Goal: Task Accomplishment & Management: Manage account settings

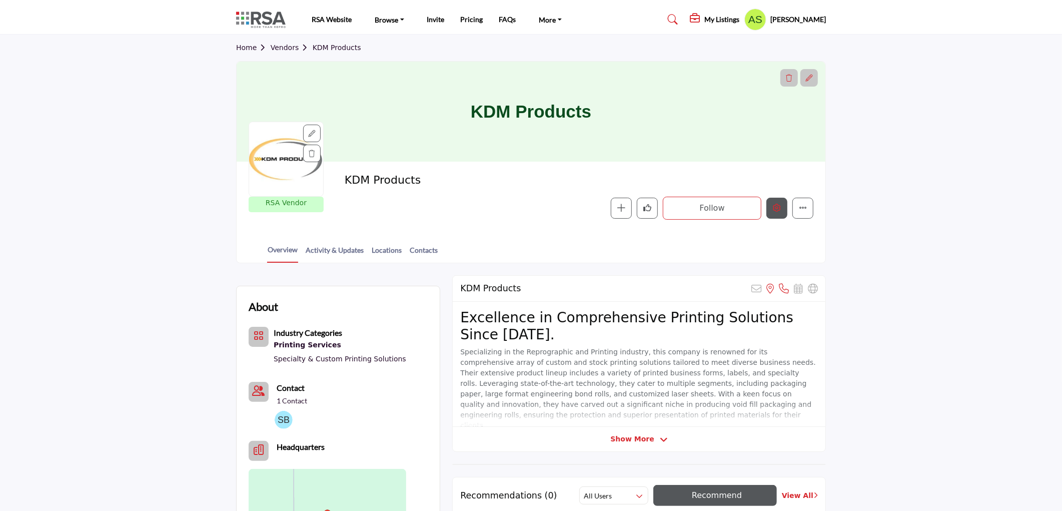
click at [779, 209] on icon "Edit company" at bounding box center [777, 208] width 8 height 8
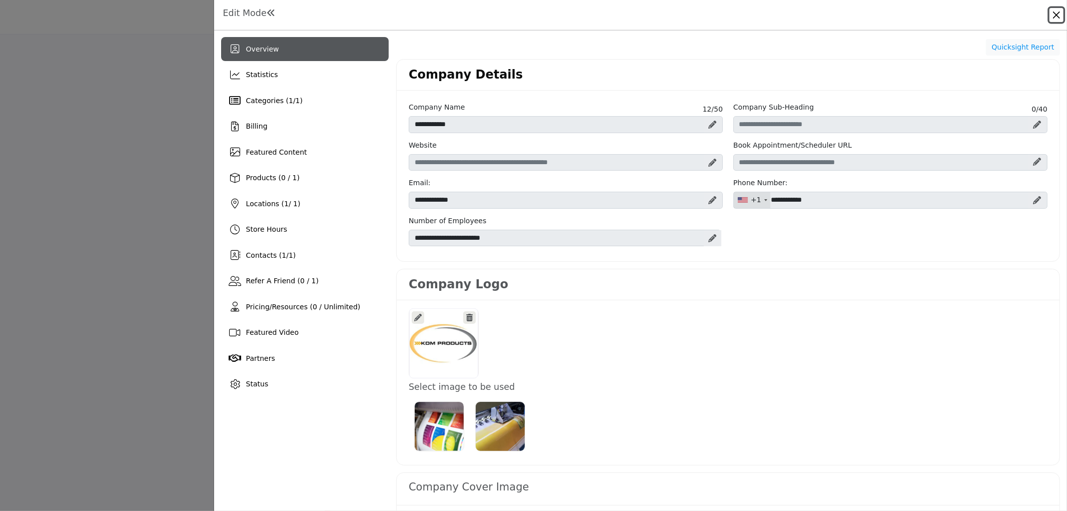
click at [1053, 17] on button "Close" at bounding box center [1056, 15] width 14 height 14
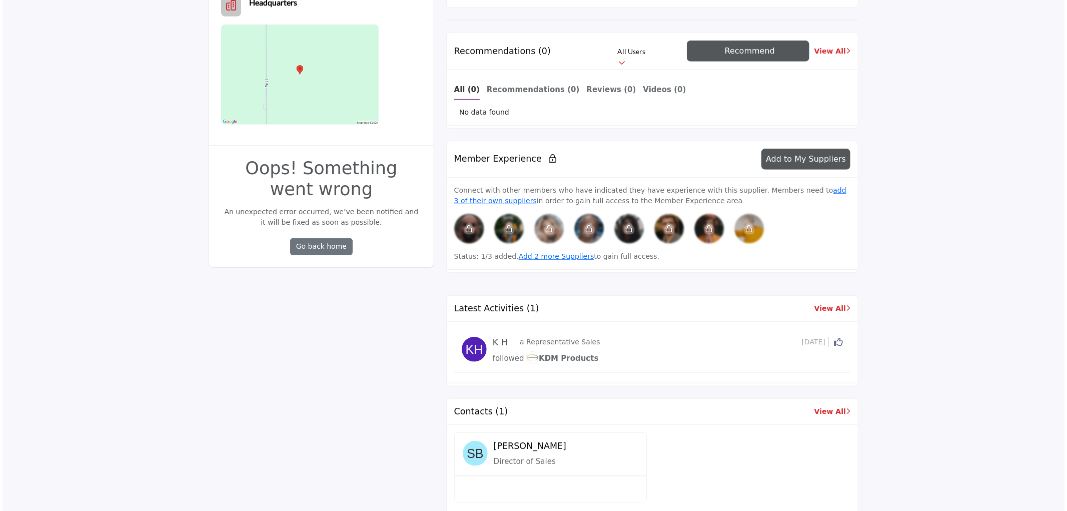
scroll to position [56, 0]
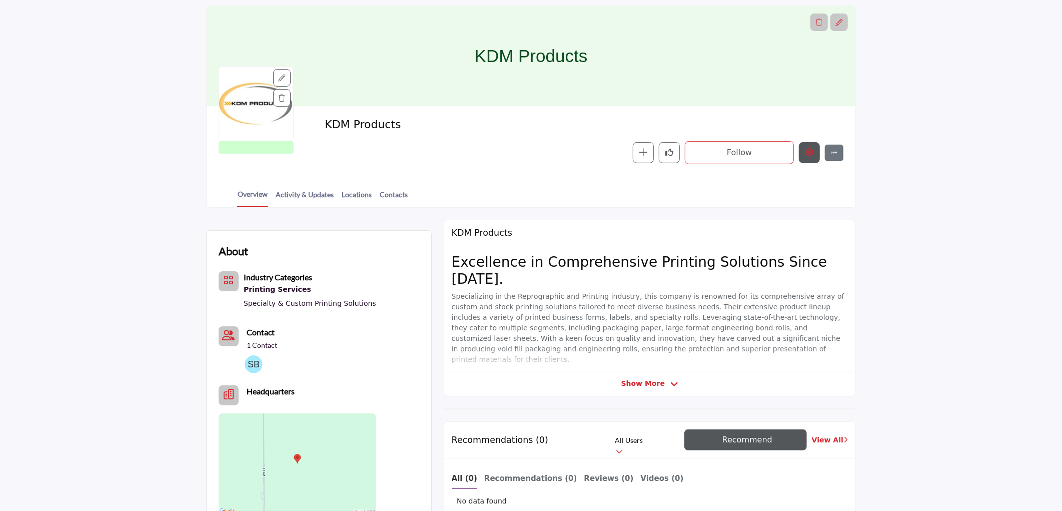
click at [807, 156] on icon "Edit company" at bounding box center [809, 152] width 8 height 8
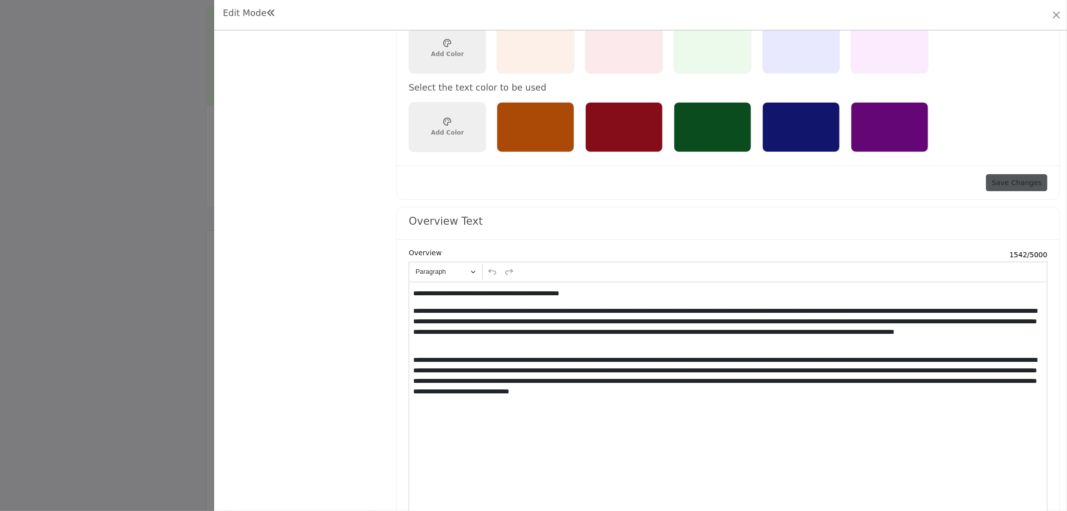
scroll to position [868, 0]
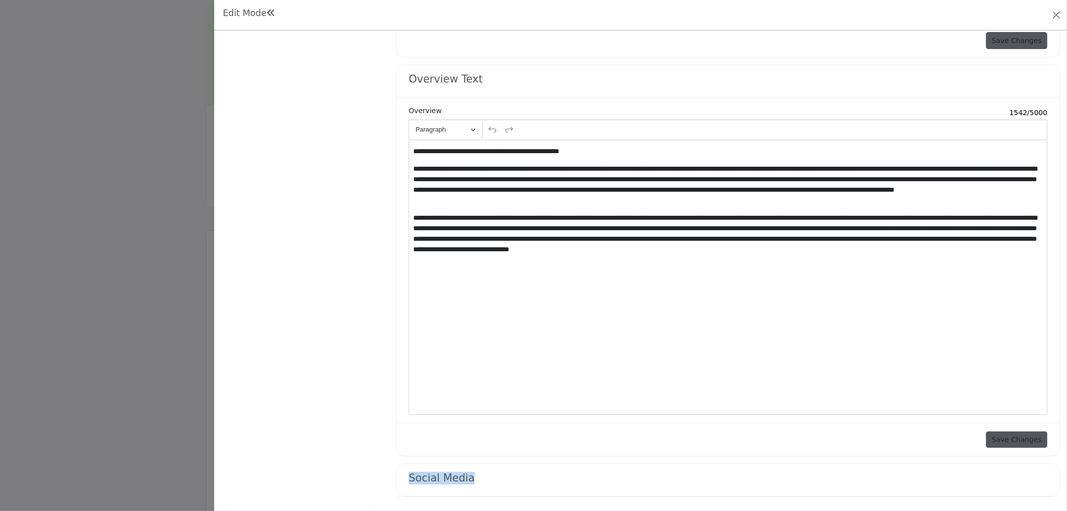
drag, startPoint x: 474, startPoint y: 481, endPoint x: 405, endPoint y: 483, distance: 68.6
click at [405, 483] on div "Social Media Add Link" at bounding box center [728, 480] width 663 height 33
click at [447, 478] on h4 "Social Media" at bounding box center [442, 478] width 66 height 13
drag, startPoint x: 478, startPoint y: 476, endPoint x: 395, endPoint y: 478, distance: 83.1
click at [396, 478] on div "Social Media Add Link" at bounding box center [728, 480] width 664 height 34
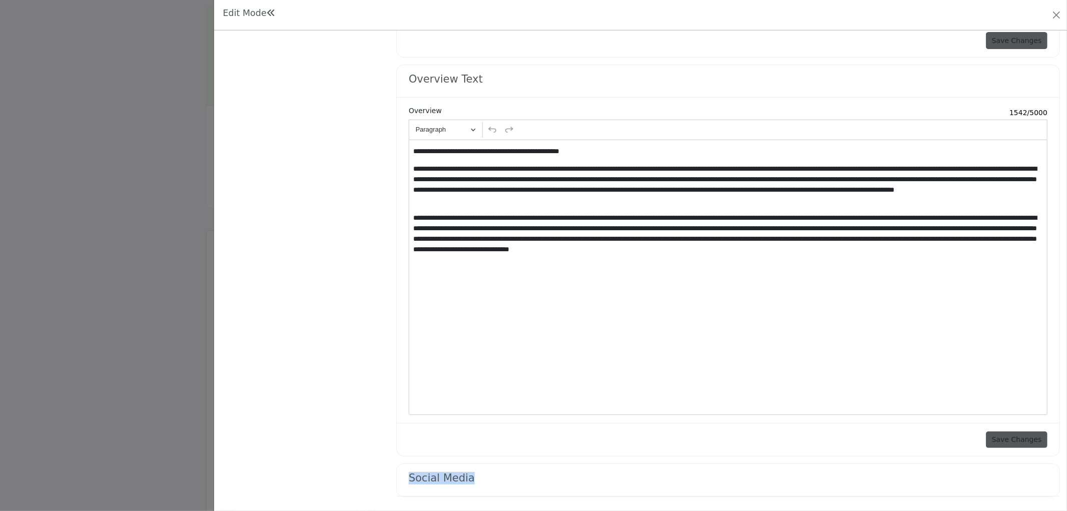
click at [1021, 481] on link "Add Link" at bounding box center [1016, 480] width 63 height 18
click at [1037, 473] on link "Add Link" at bounding box center [1016, 480] width 63 height 18
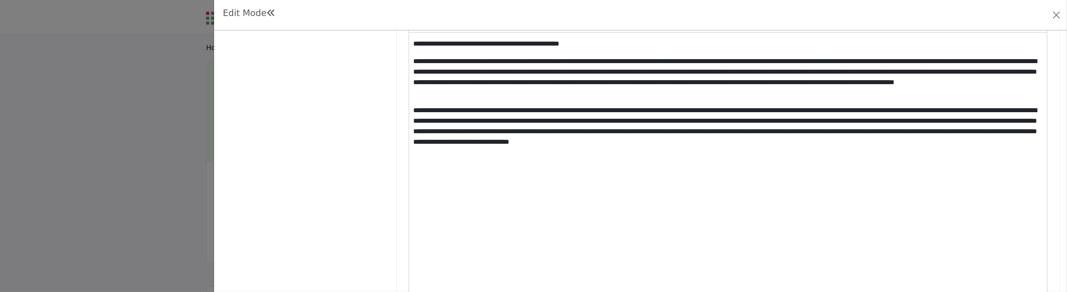
scroll to position [1087, 0]
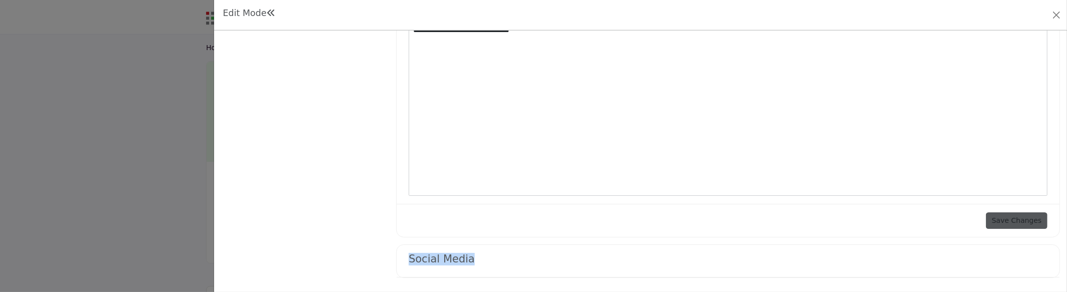
click at [1016, 259] on link "Add Link" at bounding box center [1016, 261] width 63 height 18
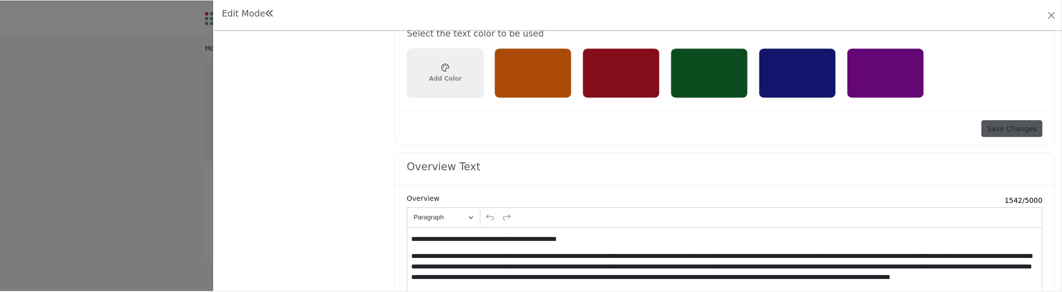
scroll to position [754, 0]
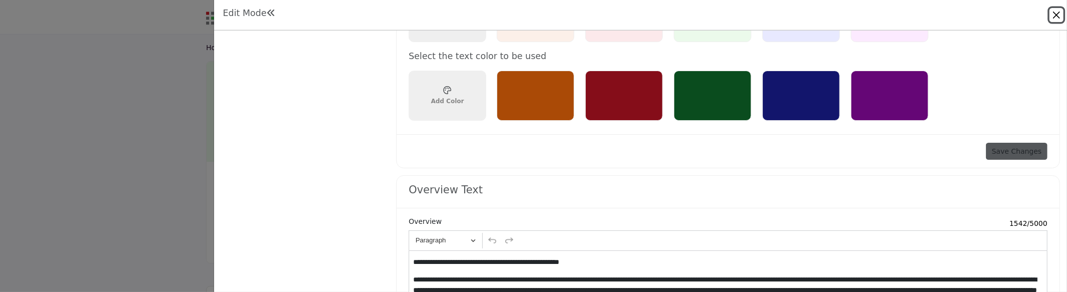
click at [1054, 9] on button "Close" at bounding box center [1056, 15] width 14 height 14
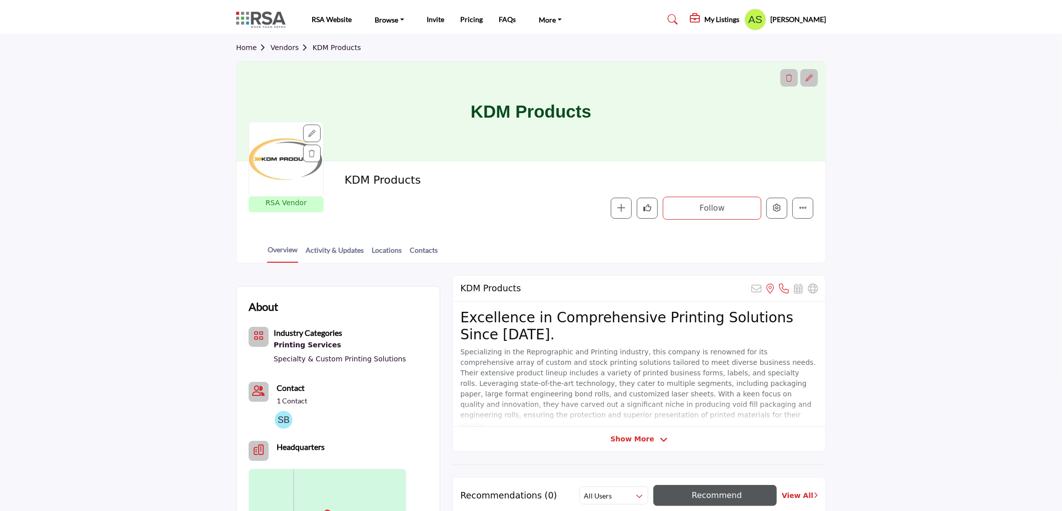
click at [800, 16] on h5 "[PERSON_NAME]" at bounding box center [798, 20] width 56 height 10
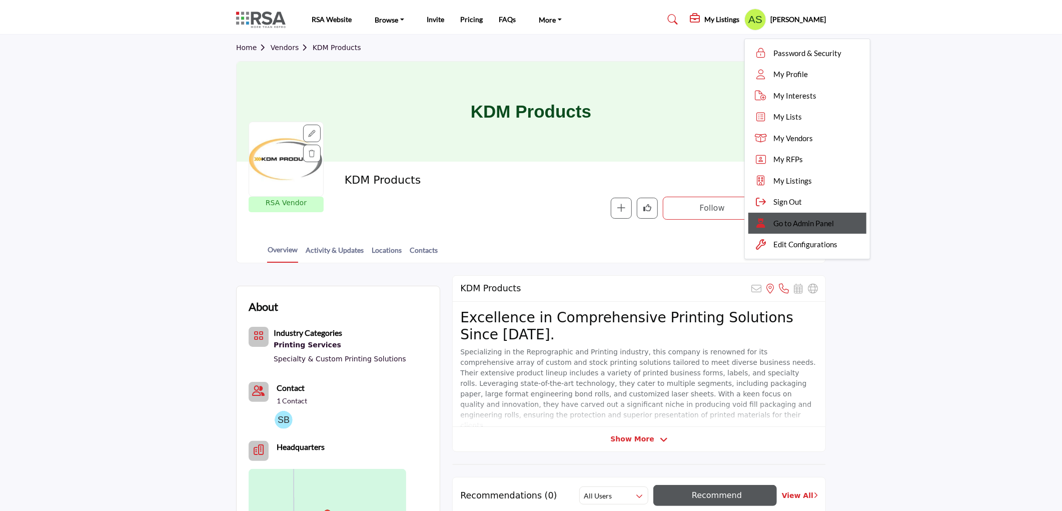
click at [834, 222] on span "Go to Admin Panel" at bounding box center [803, 224] width 61 height 12
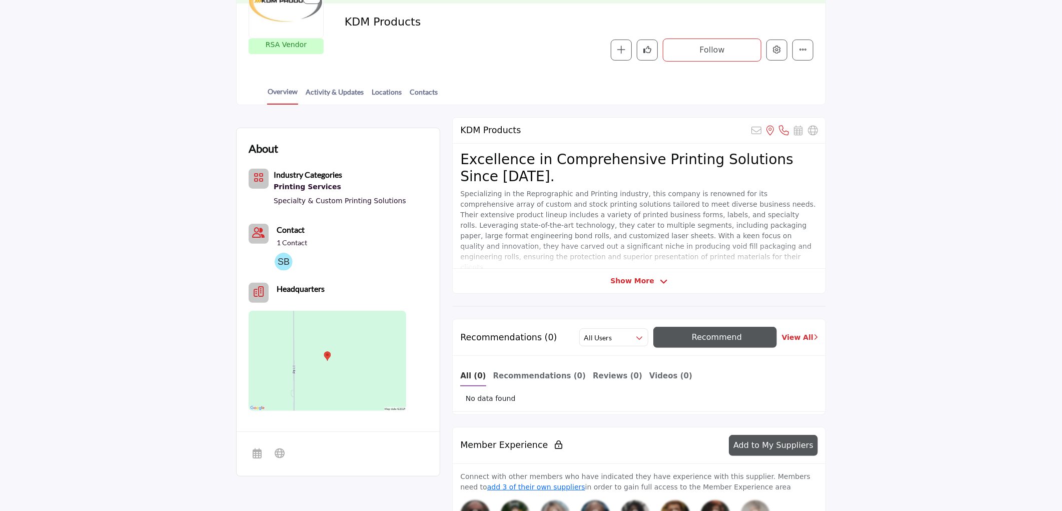
scroll to position [222, 0]
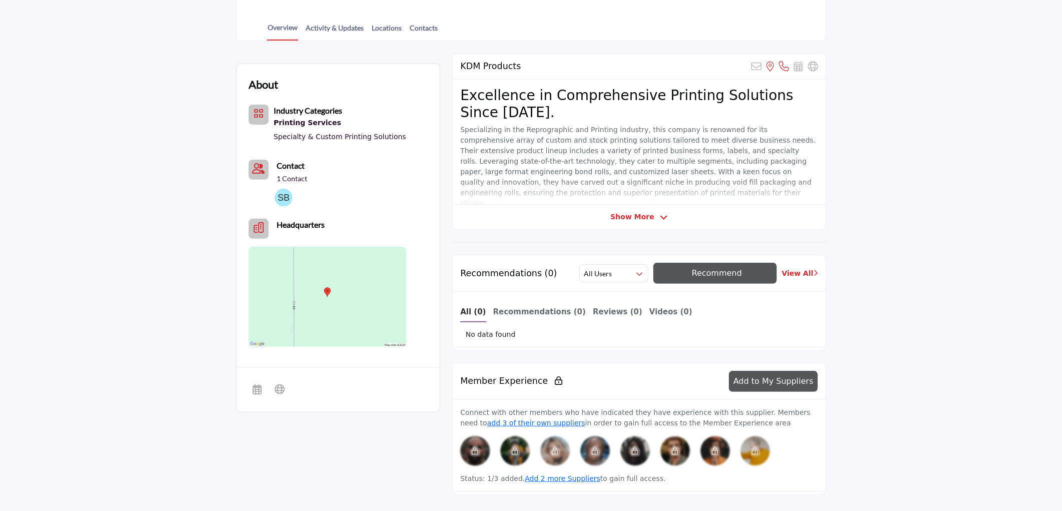
click at [326, 291] on img at bounding box center [328, 297] width 158 height 100
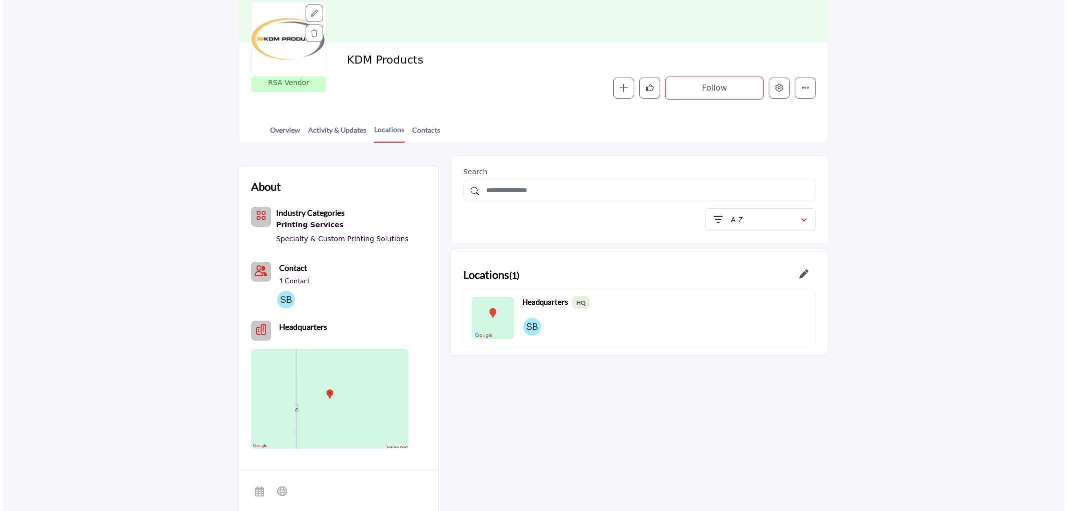
scroll to position [56, 0]
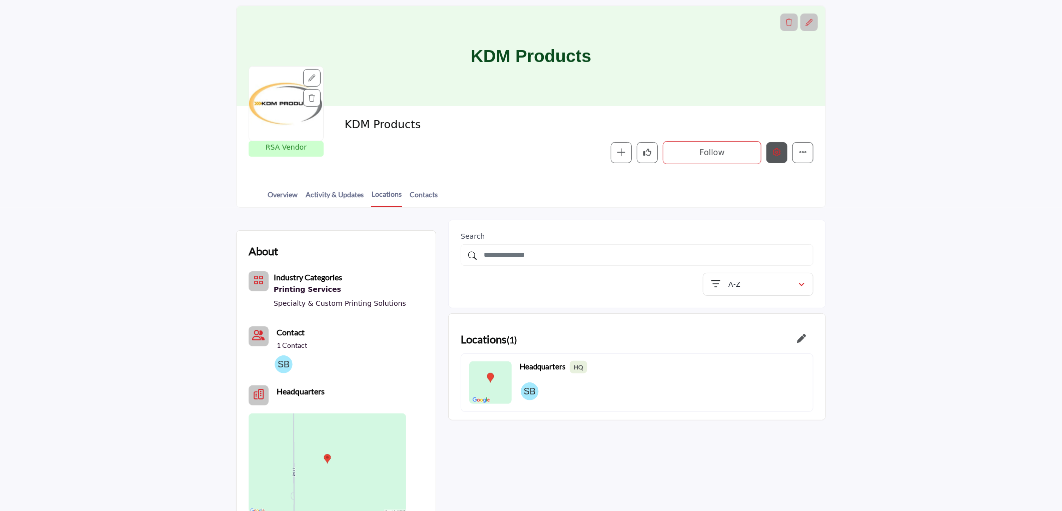
click at [777, 156] on icon "Edit company" at bounding box center [777, 152] width 8 height 8
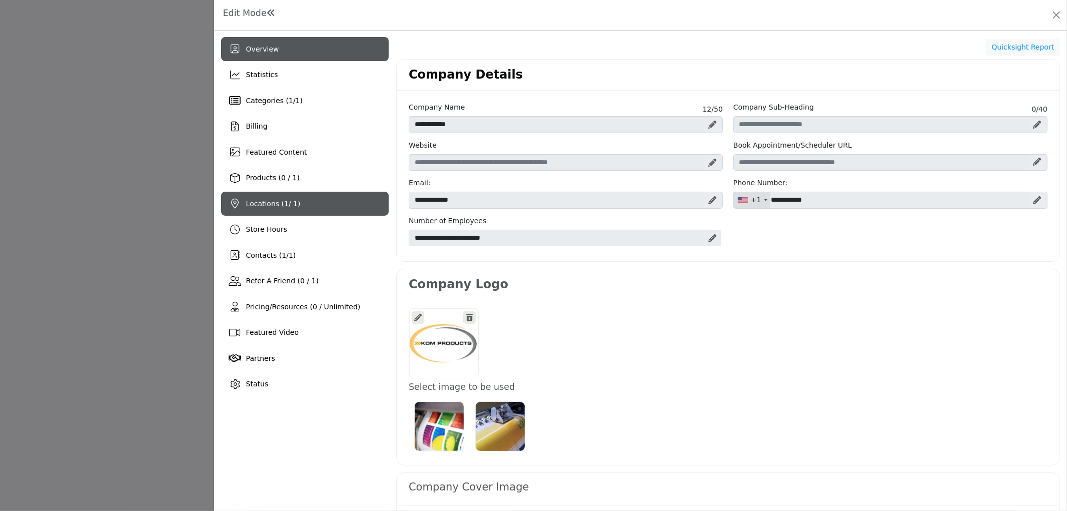
click at [284, 204] on span "1" at bounding box center [286, 204] width 5 height 8
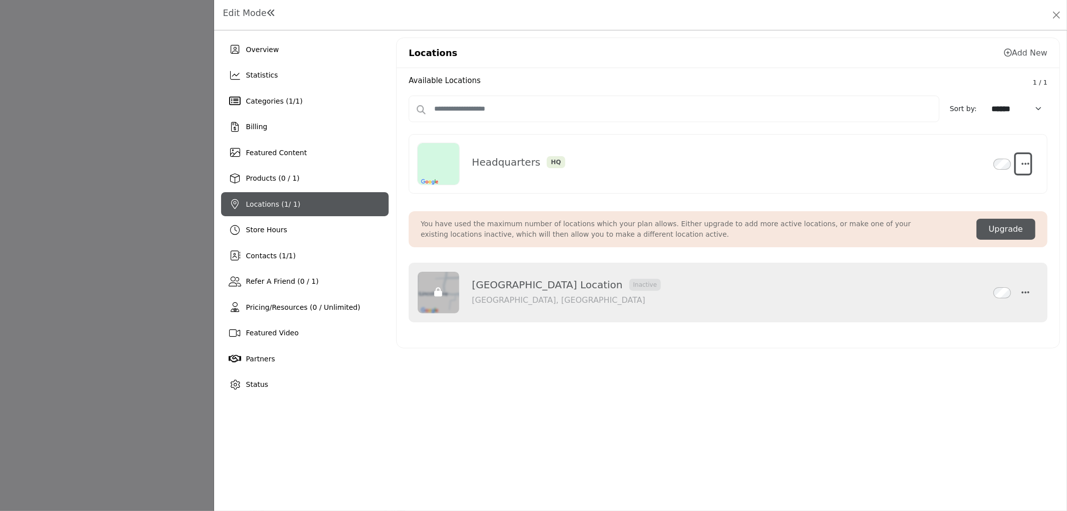
click at [1027, 163] on icon "button" at bounding box center [1026, 163] width 8 height 9
click at [978, 215] on link "Edit" at bounding box center [977, 212] width 97 height 18
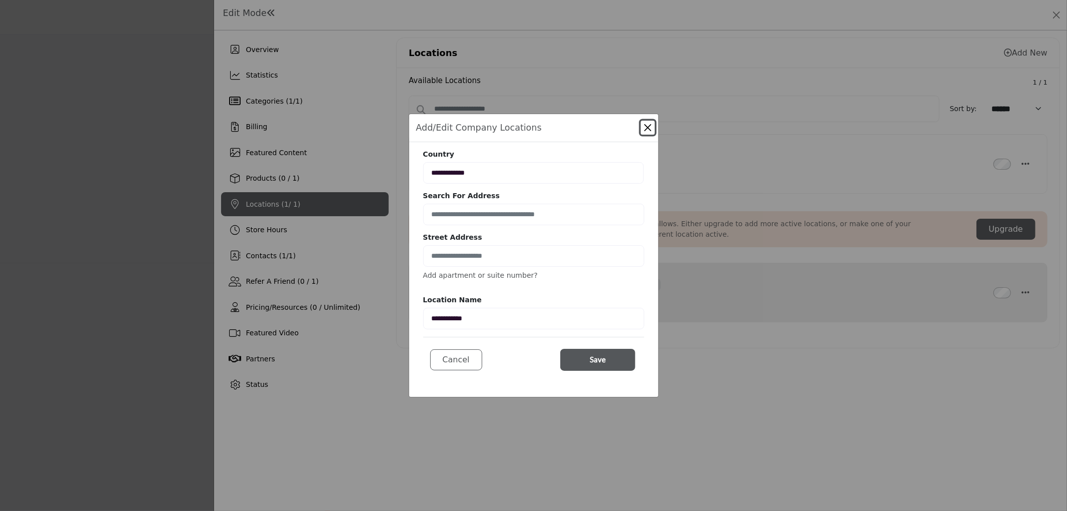
click at [642, 130] on button "Close" at bounding box center [648, 128] width 14 height 14
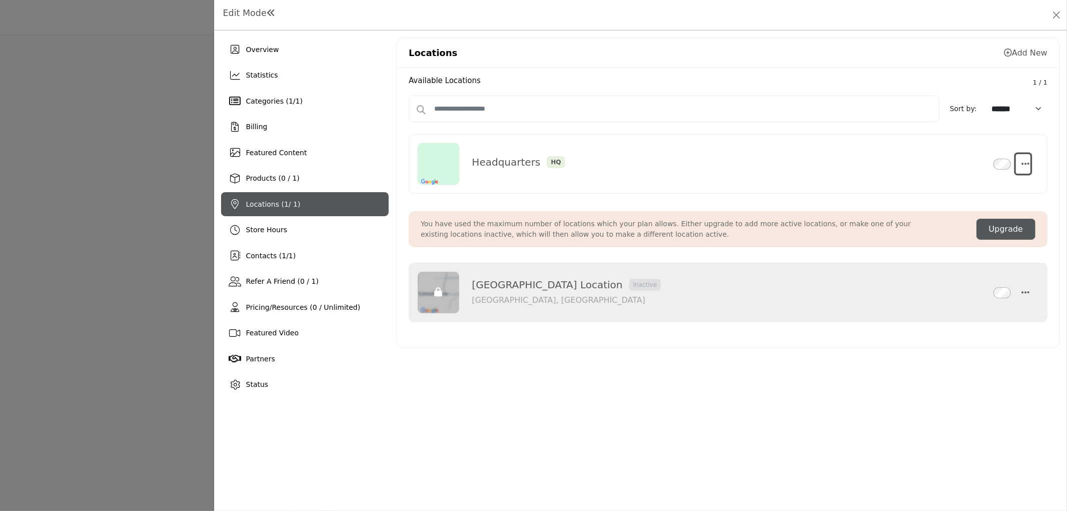
click at [1023, 164] on icon "button" at bounding box center [1026, 163] width 8 height 9
click at [970, 212] on link "Edit" at bounding box center [977, 212] width 97 height 18
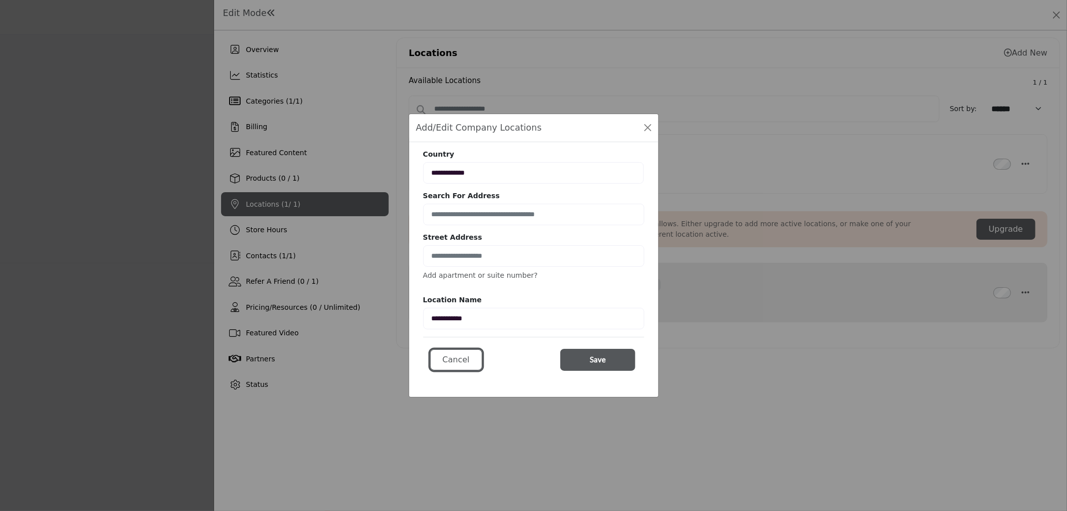
click at [456, 359] on button "Cancel" at bounding box center [456, 359] width 52 height 21
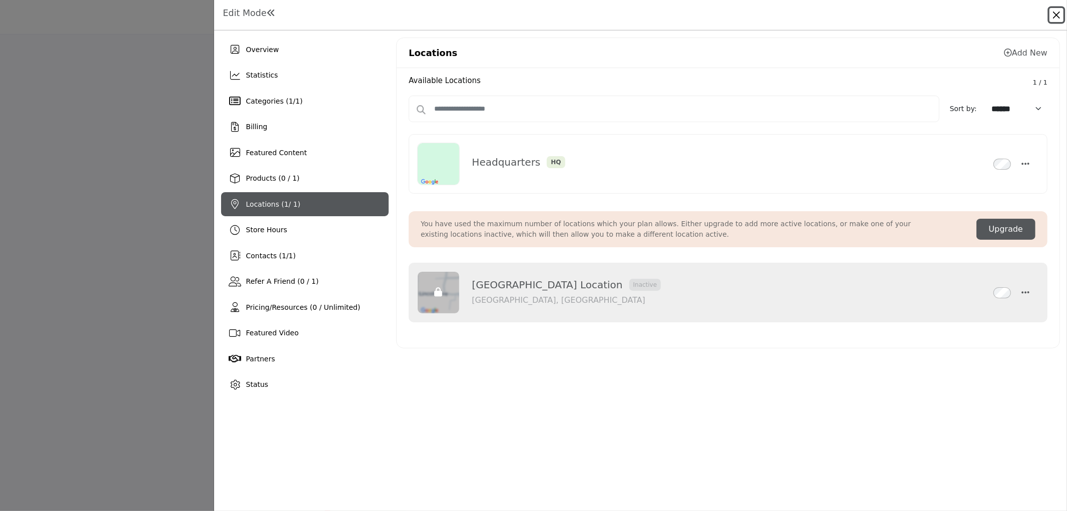
click at [1051, 16] on button "Close" at bounding box center [1056, 15] width 14 height 14
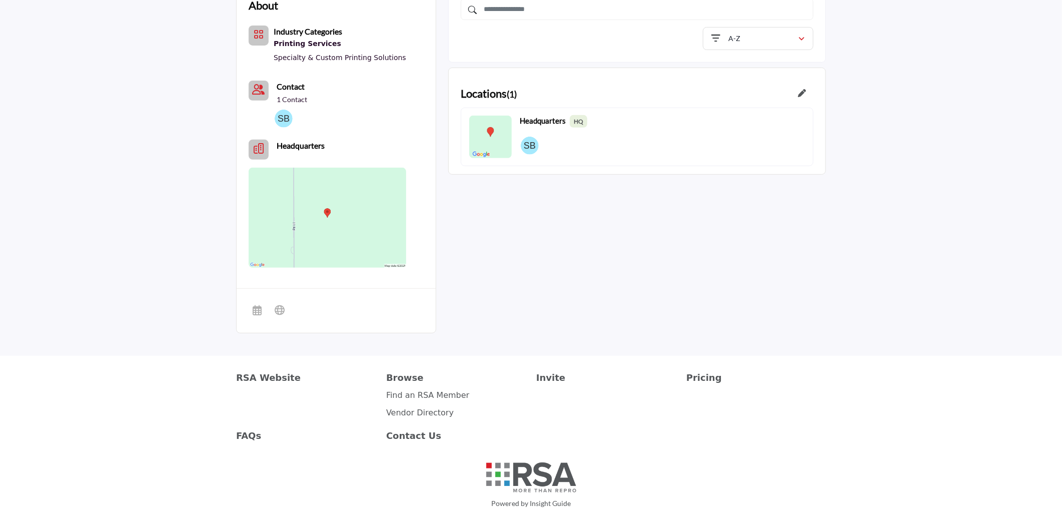
scroll to position [246, 0]
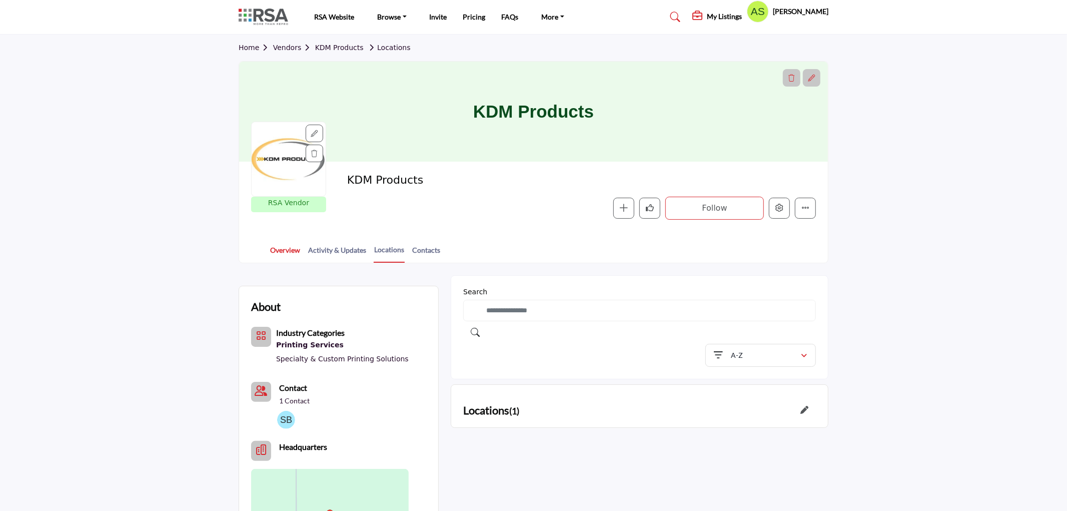
click at [291, 245] on link "Overview" at bounding box center [285, 254] width 31 height 18
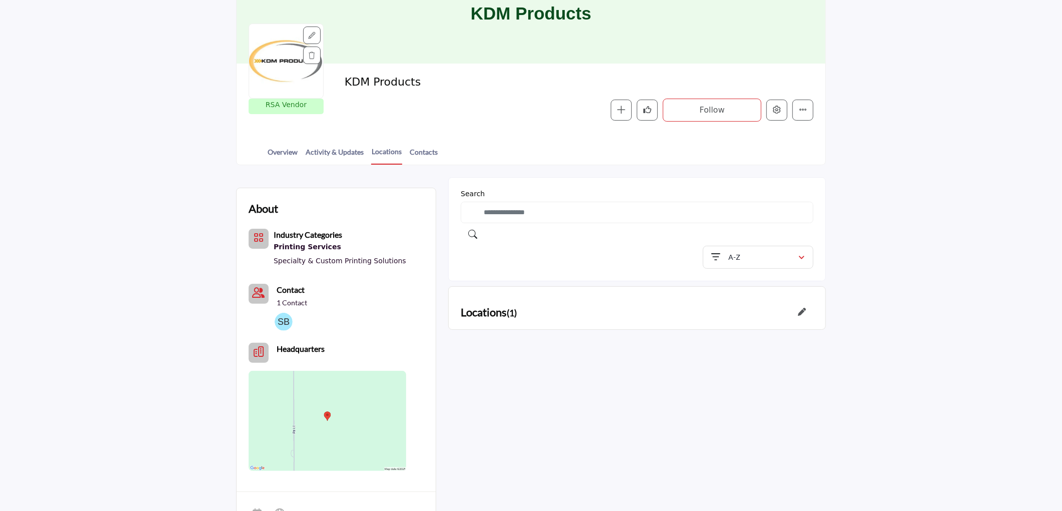
scroll to position [193, 0]
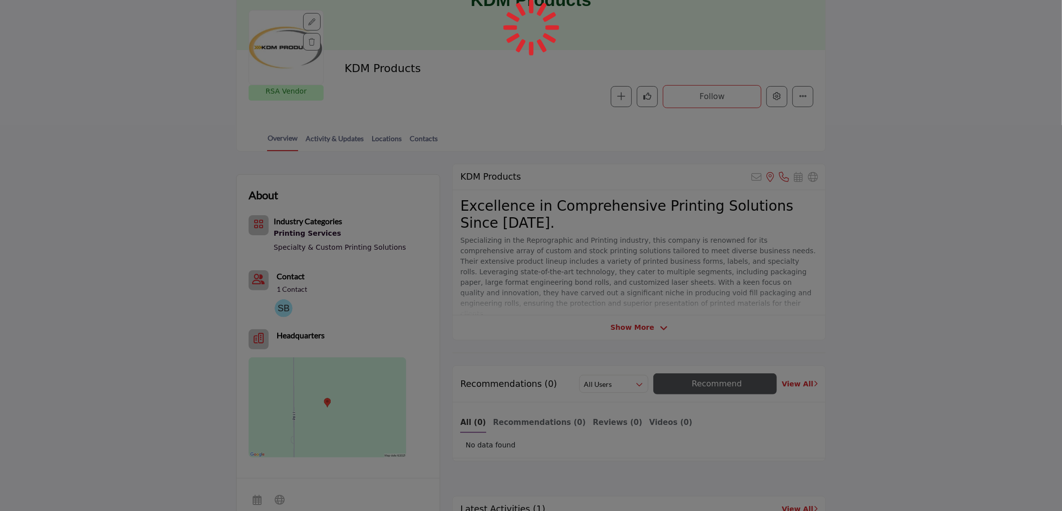
scroll to position [111, 0]
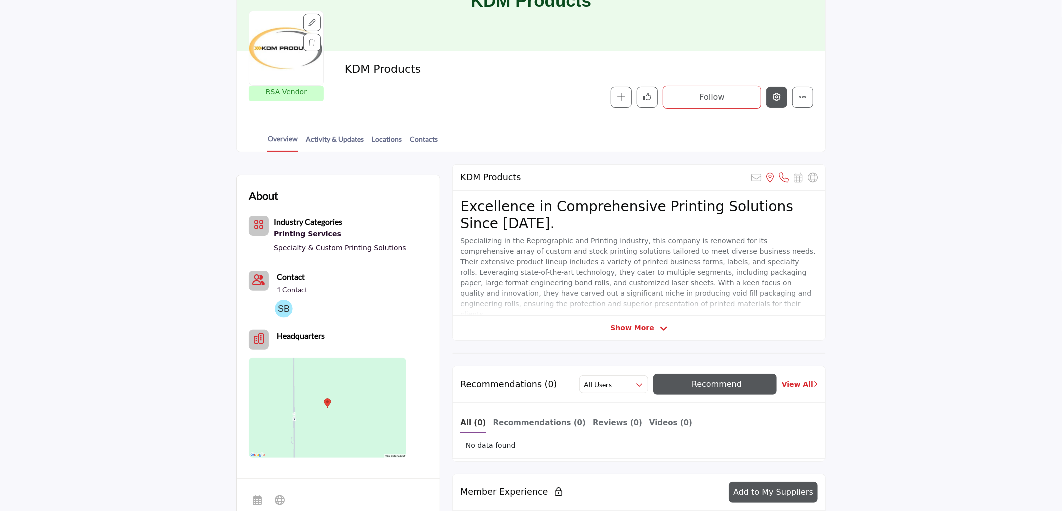
click at [774, 99] on icon "Edit company" at bounding box center [777, 97] width 8 height 8
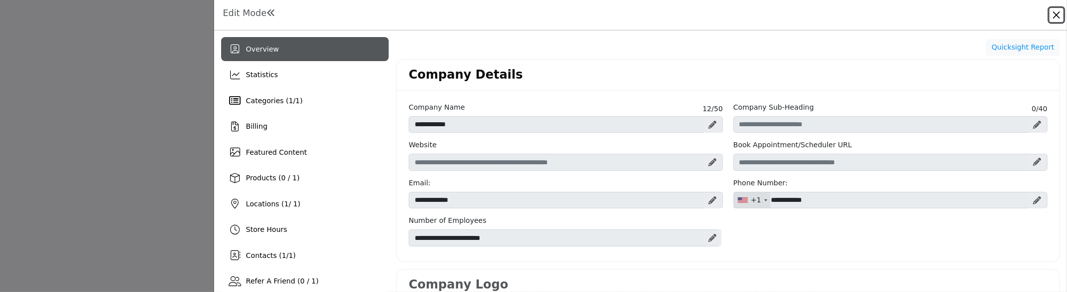
click at [1060, 16] on button "Close" at bounding box center [1056, 15] width 14 height 14
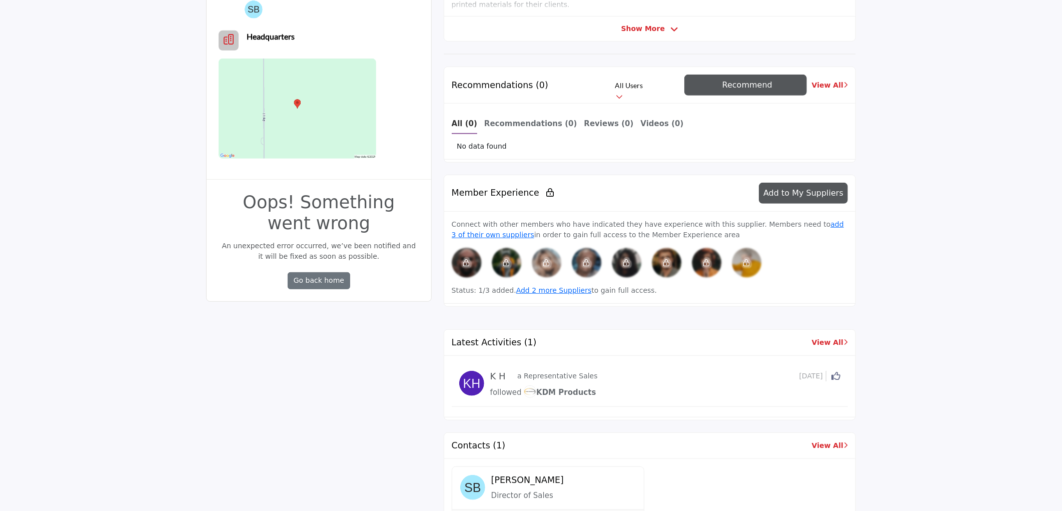
scroll to position [222, 0]
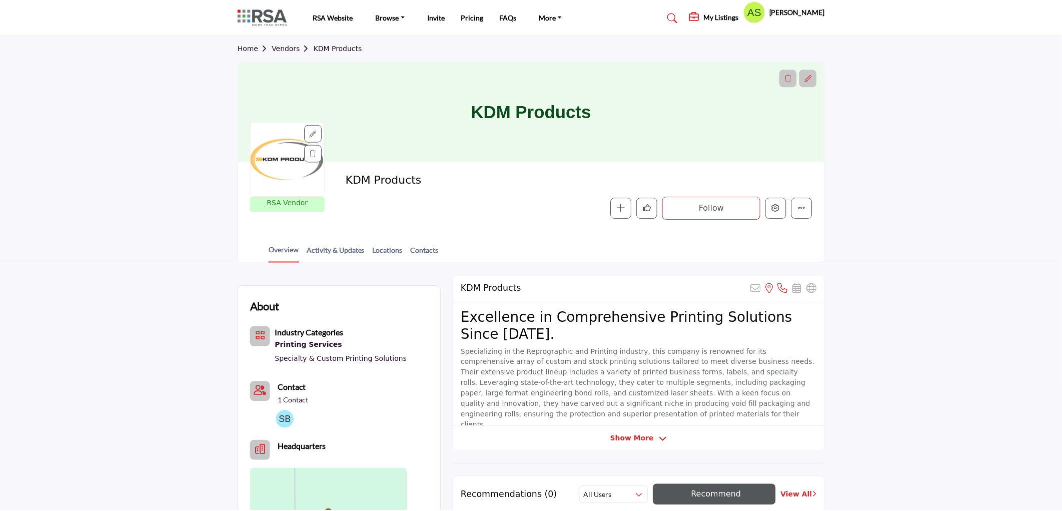
scroll to position [222, 0]
